Goal: Information Seeking & Learning: Compare options

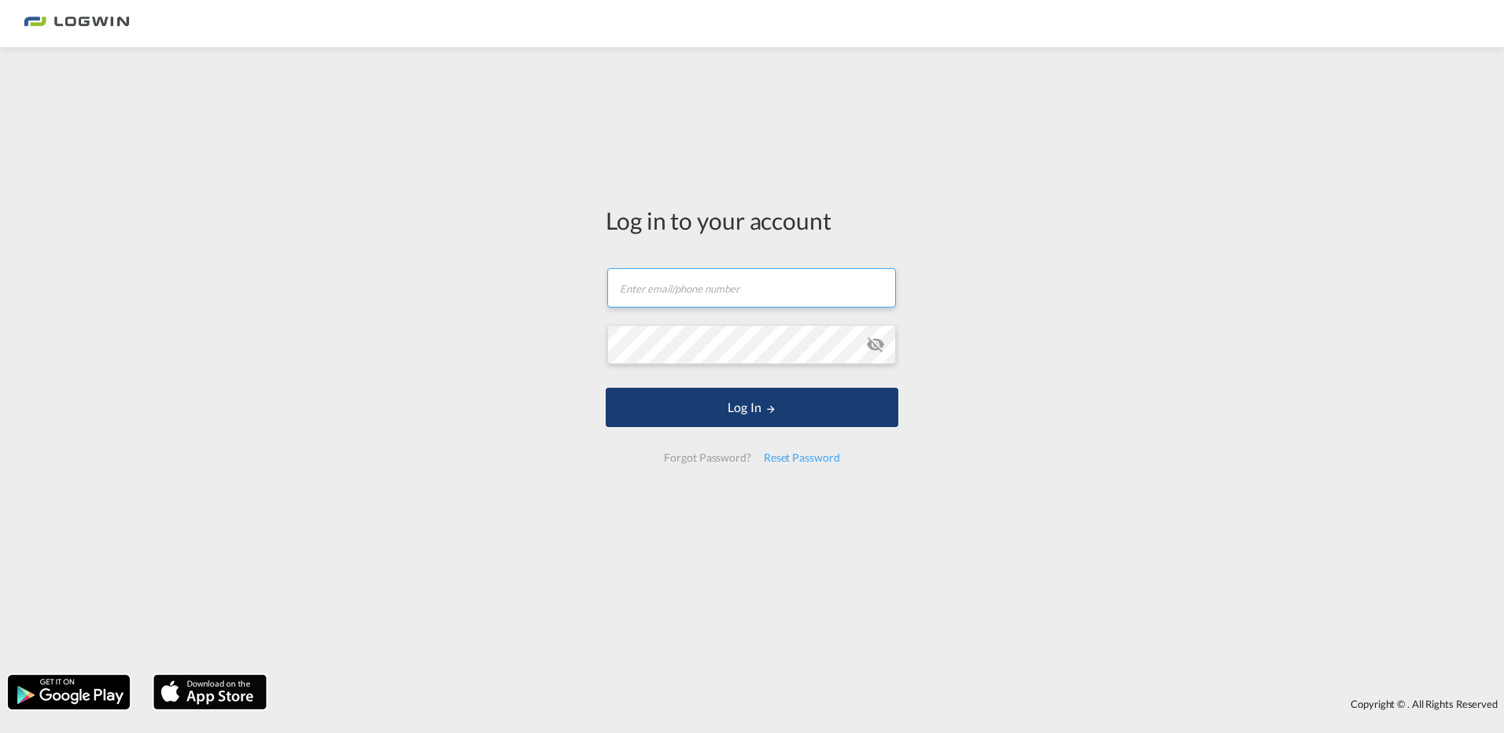
type input "[PERSON_NAME][EMAIL_ADDRESS][DOMAIN_NAME]"
click at [839, 414] on button "Log In" at bounding box center [752, 407] width 293 height 39
